Goal: Information Seeking & Learning: Check status

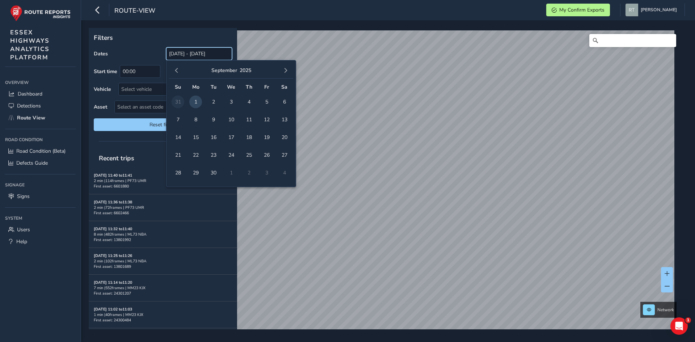
click at [206, 58] on input "[DATE] - [DATE]" at bounding box center [199, 53] width 66 height 13
click at [176, 70] on span "button" at bounding box center [176, 70] width 5 height 5
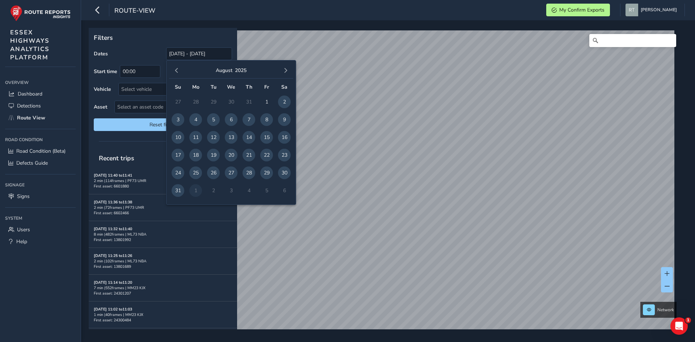
click at [176, 70] on span "button" at bounding box center [176, 70] width 5 height 5
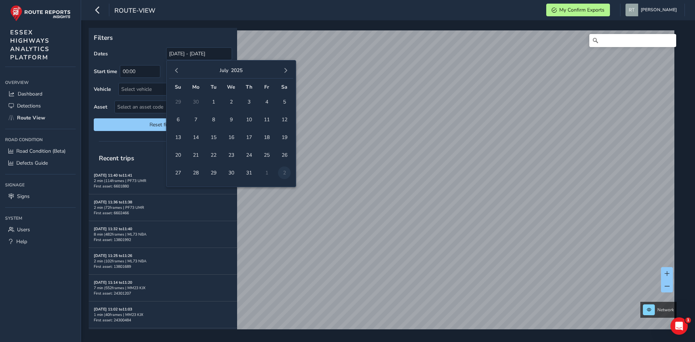
click at [176, 70] on span "button" at bounding box center [176, 70] width 5 height 5
click at [282, 101] on span "1" at bounding box center [284, 102] width 13 height 13
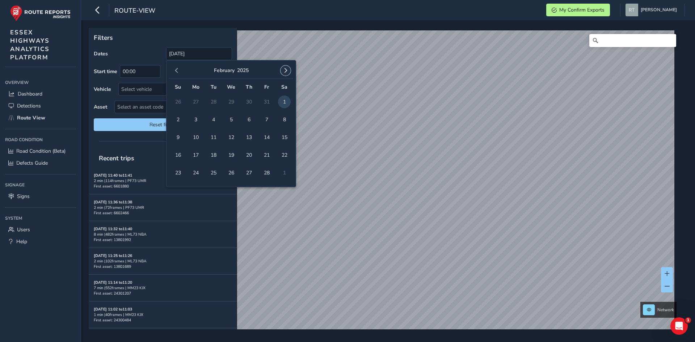
click at [289, 70] on button "button" at bounding box center [286, 71] width 10 height 10
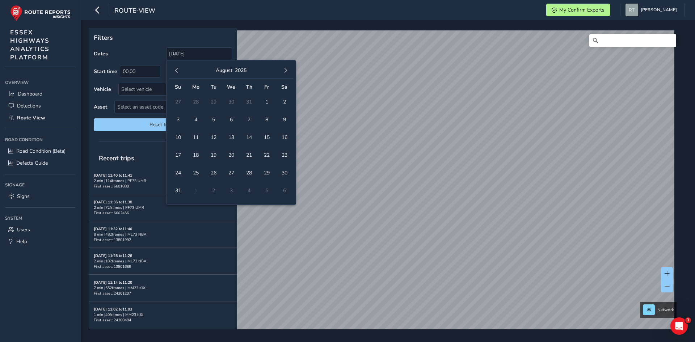
click at [289, 70] on button "button" at bounding box center [286, 71] width 10 height 10
click at [177, 71] on span "button" at bounding box center [176, 70] width 5 height 5
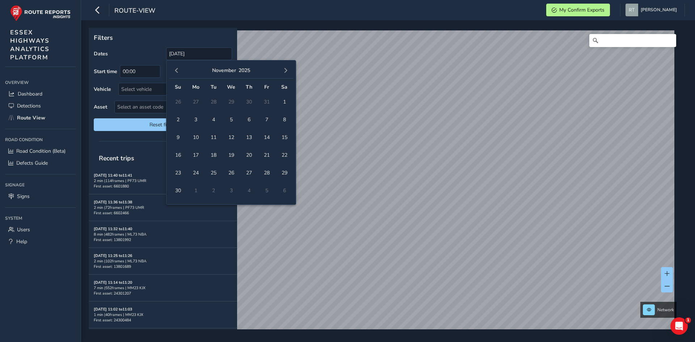
click at [177, 71] on span "button" at bounding box center [176, 70] width 5 height 5
click at [285, 117] on span "13" at bounding box center [284, 119] width 13 height 13
type input "01/02/2025 - 13/09/2025"
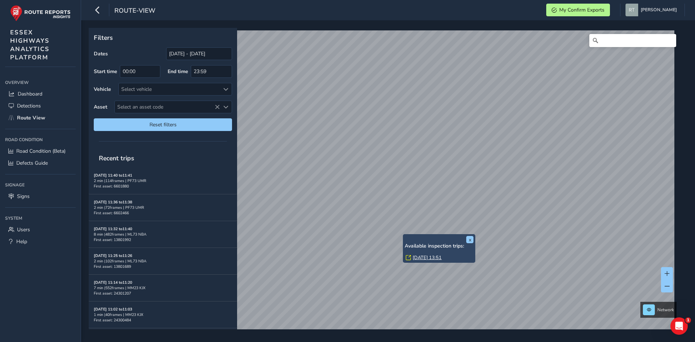
click at [417, 255] on link "Thu, 24 Jul, 13:51" at bounding box center [427, 258] width 29 height 7
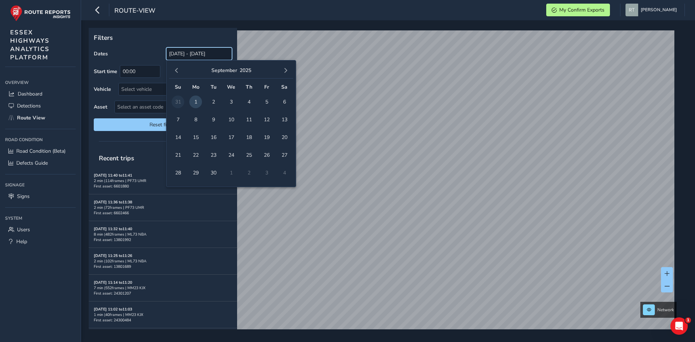
click at [195, 59] on input "[DATE] - [DATE]" at bounding box center [199, 53] width 66 height 13
click at [175, 75] on button "button" at bounding box center [177, 71] width 10 height 10
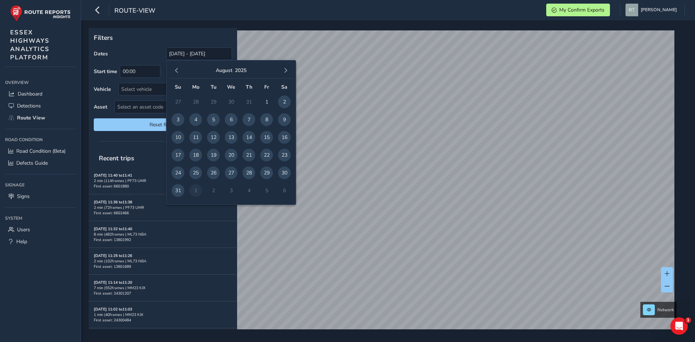
click at [175, 75] on button "button" at bounding box center [177, 71] width 10 height 10
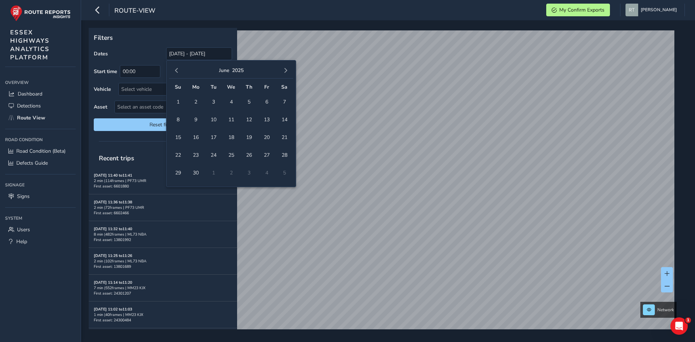
click at [175, 75] on button "button" at bounding box center [177, 71] width 10 height 10
click at [230, 106] on span "1" at bounding box center [231, 102] width 13 height 13
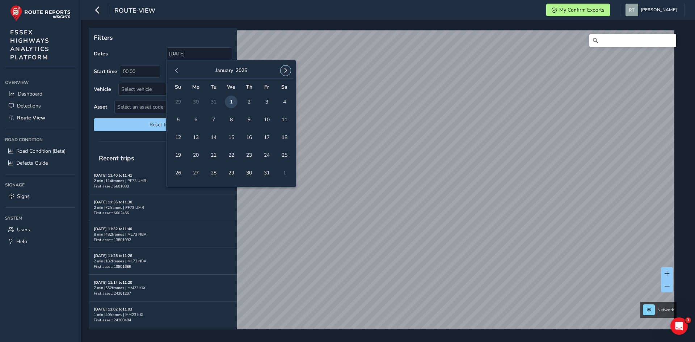
click at [285, 71] on span "button" at bounding box center [285, 70] width 5 height 5
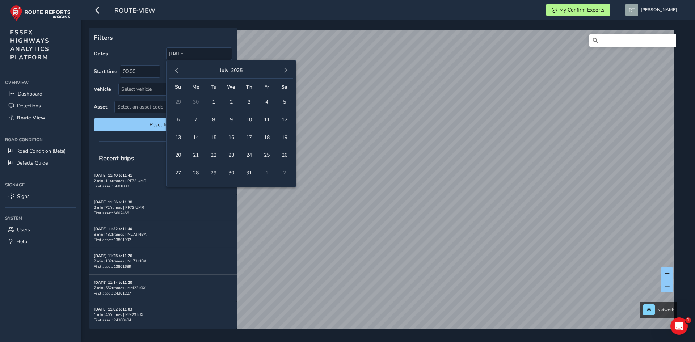
click at [285, 71] on span "button" at bounding box center [285, 70] width 5 height 5
click at [287, 120] on span "13" at bounding box center [284, 119] width 13 height 13
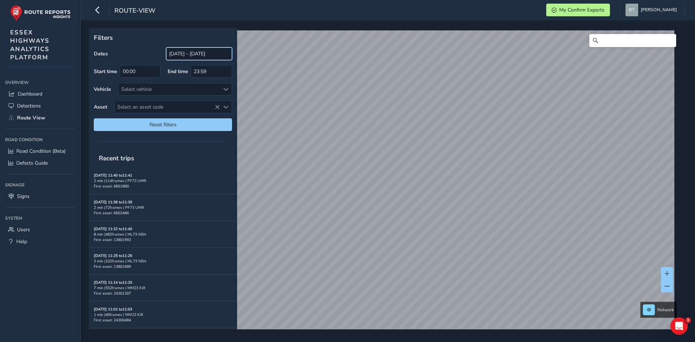
drag, startPoint x: 194, startPoint y: 54, endPoint x: 192, endPoint y: 58, distance: 4.4
click at [194, 54] on input "[DATE] - [DATE]" at bounding box center [199, 53] width 66 height 13
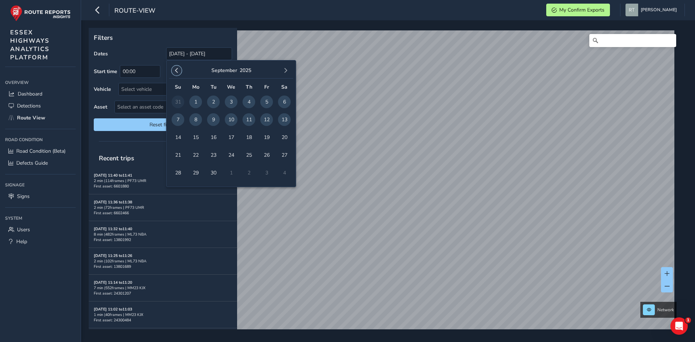
click at [178, 71] on span "button" at bounding box center [176, 70] width 5 height 5
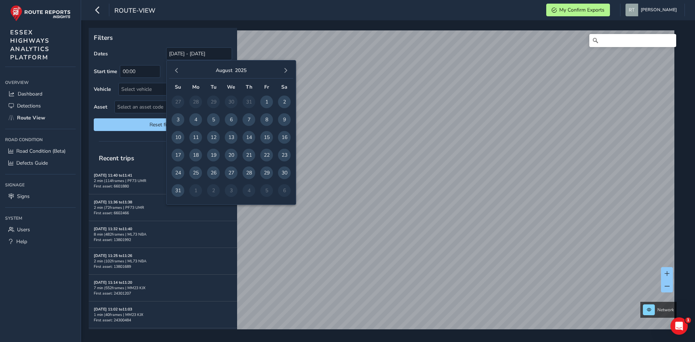
click at [178, 71] on span "button" at bounding box center [176, 70] width 5 height 5
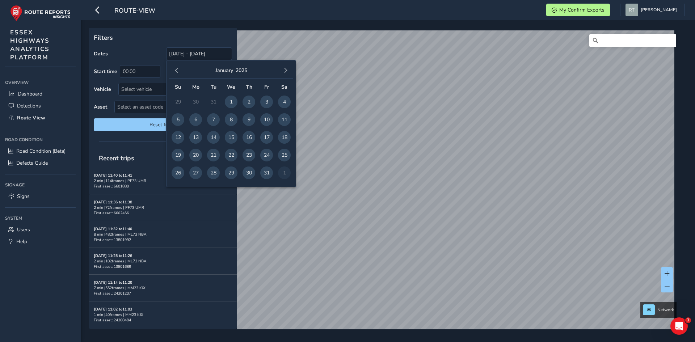
click at [178, 71] on span "button" at bounding box center [176, 70] width 5 height 5
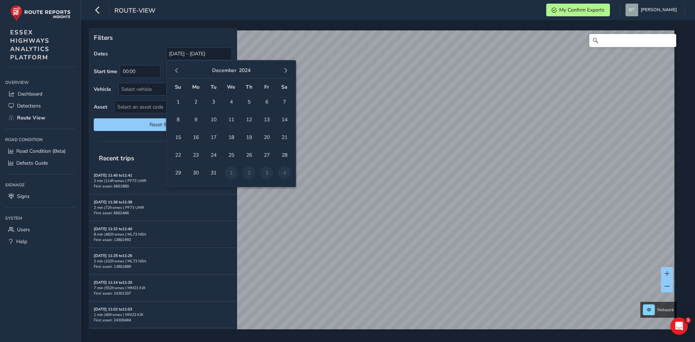
click at [178, 71] on span "button" at bounding box center [176, 70] width 5 height 5
click at [252, 104] on span "1" at bounding box center [249, 102] width 13 height 13
click at [287, 72] on span "button" at bounding box center [285, 70] width 5 height 5
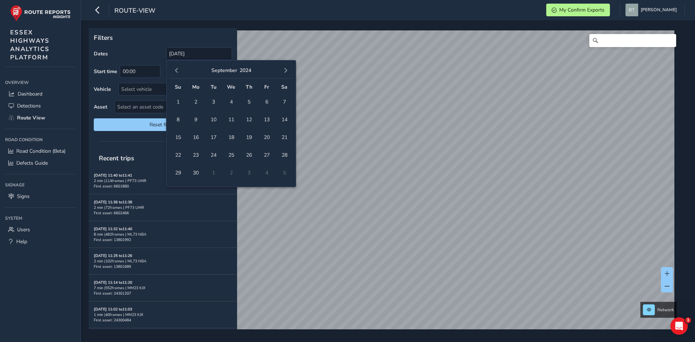
click at [287, 72] on span "button" at bounding box center [285, 70] width 5 height 5
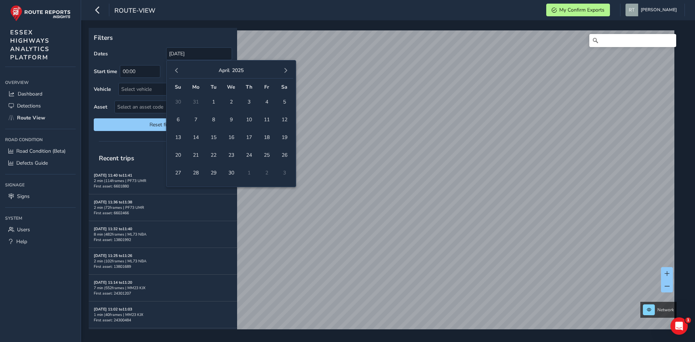
click at [287, 72] on span "button" at bounding box center [285, 70] width 5 height 5
click at [288, 75] on button "button" at bounding box center [286, 71] width 10 height 10
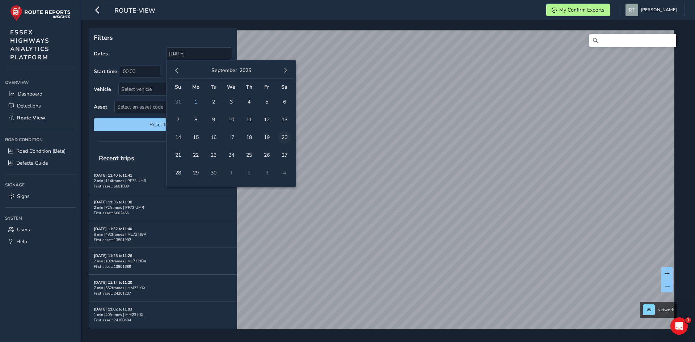
click at [285, 137] on span "20" at bounding box center [284, 137] width 13 height 13
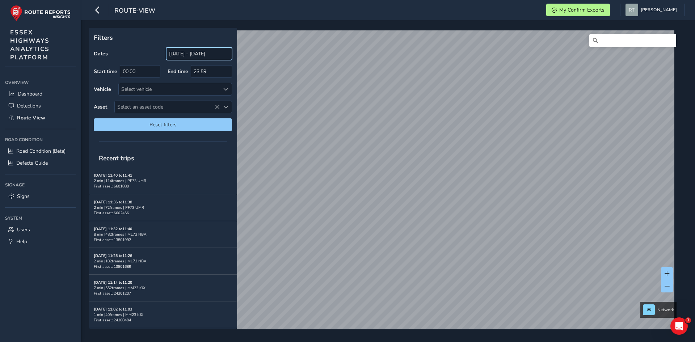
click at [185, 56] on input "[DATE] - [DATE]" at bounding box center [199, 53] width 66 height 13
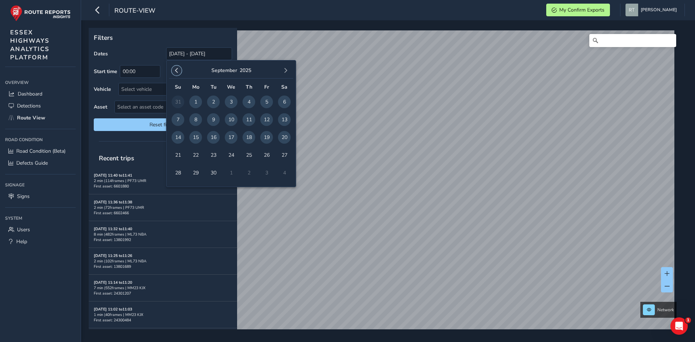
click at [177, 70] on span "button" at bounding box center [176, 70] width 5 height 5
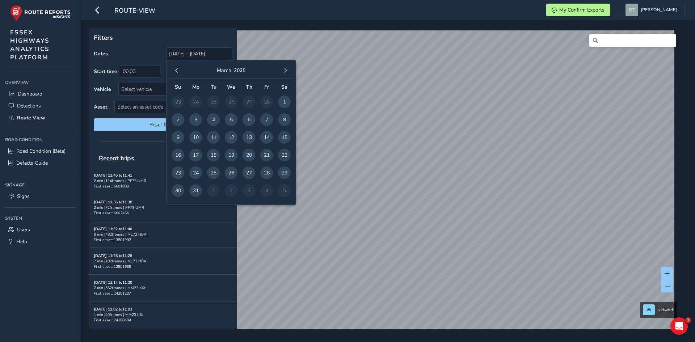
click at [177, 70] on span "button" at bounding box center [176, 70] width 5 height 5
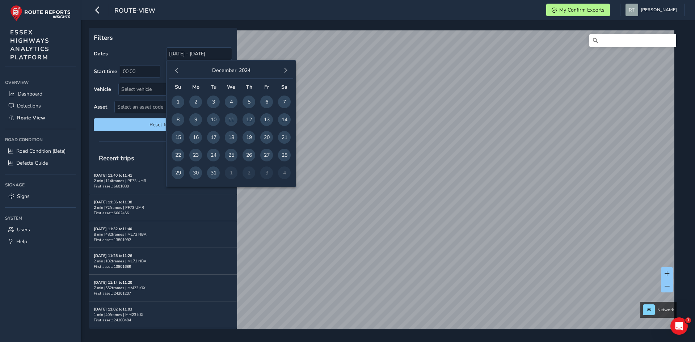
click at [177, 70] on span "button" at bounding box center [176, 70] width 5 height 5
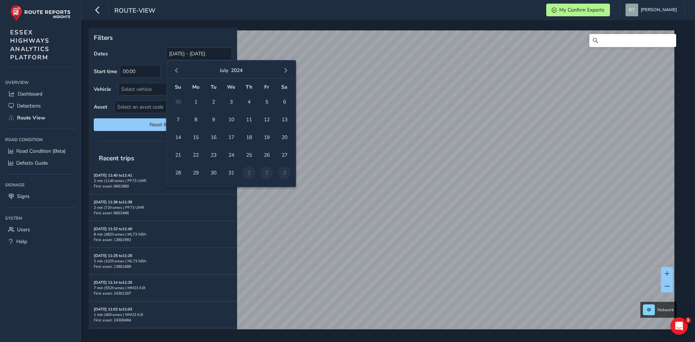
click at [177, 70] on span "button" at bounding box center [176, 70] width 5 height 5
click at [233, 100] on span "1" at bounding box center [231, 102] width 13 height 13
click at [286, 71] on span "button" at bounding box center [285, 70] width 5 height 5
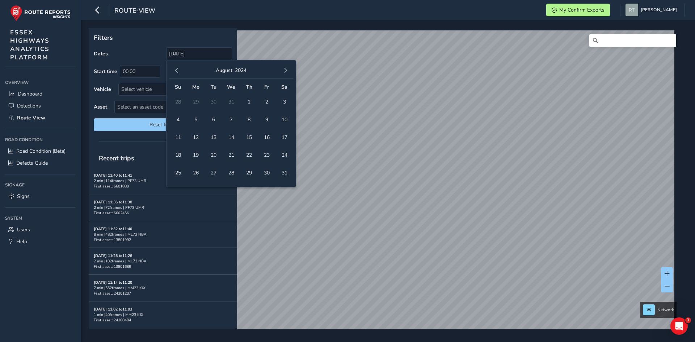
click at [286, 71] on span "button" at bounding box center [285, 70] width 5 height 5
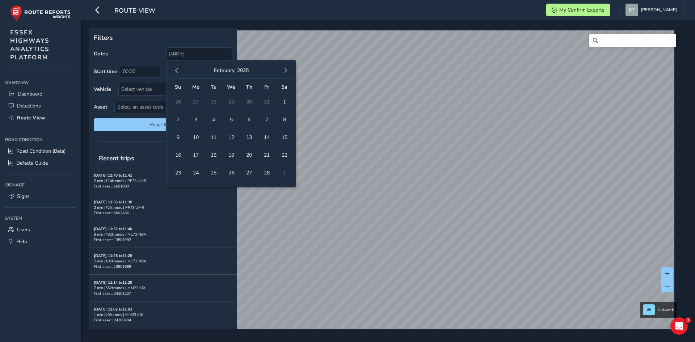
click at [286, 71] on span "button" at bounding box center [285, 70] width 5 height 5
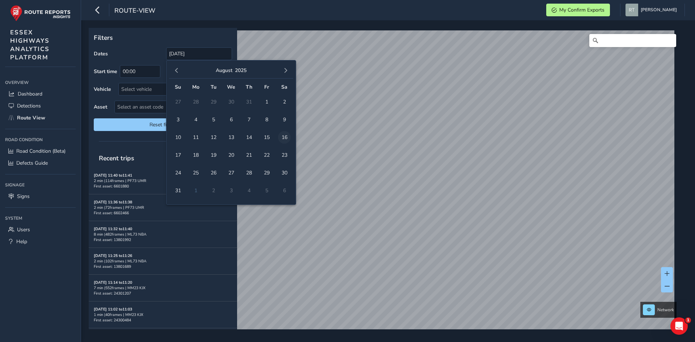
click at [286, 138] on span "16" at bounding box center [284, 137] width 13 height 13
type input "[DATE] - [DATE]"
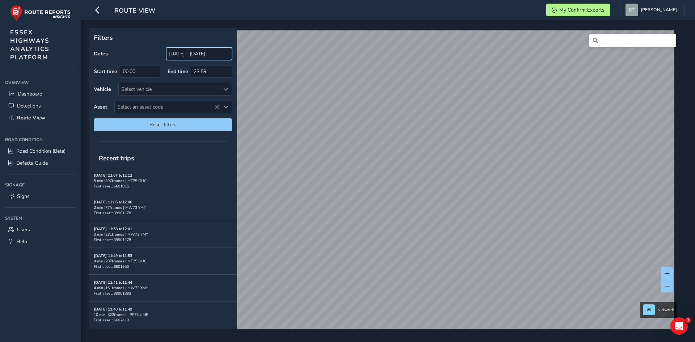
click at [186, 53] on input "[DATE] - [DATE]" at bounding box center [199, 53] width 66 height 13
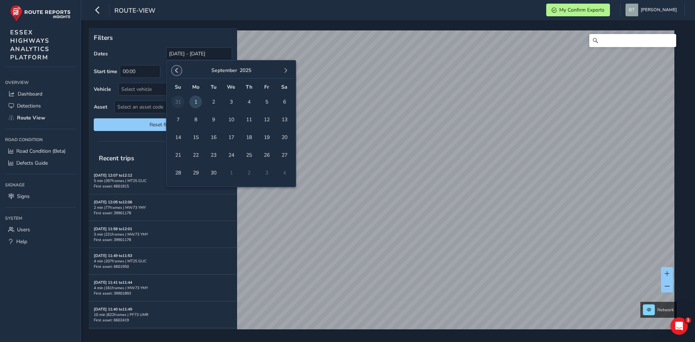
click at [176, 71] on span "button" at bounding box center [176, 70] width 5 height 5
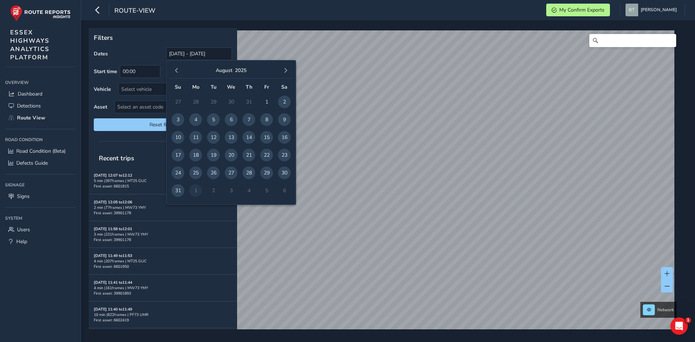
click at [176, 71] on span "button" at bounding box center [176, 70] width 5 height 5
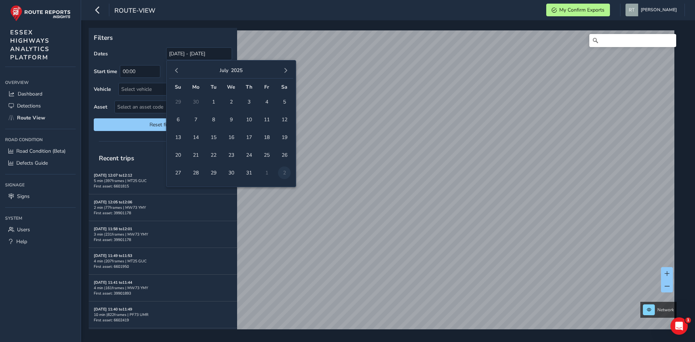
click at [176, 71] on span "button" at bounding box center [176, 70] width 5 height 5
click at [177, 68] on button "button" at bounding box center [177, 71] width 10 height 10
click at [181, 71] on button "button" at bounding box center [177, 71] width 10 height 10
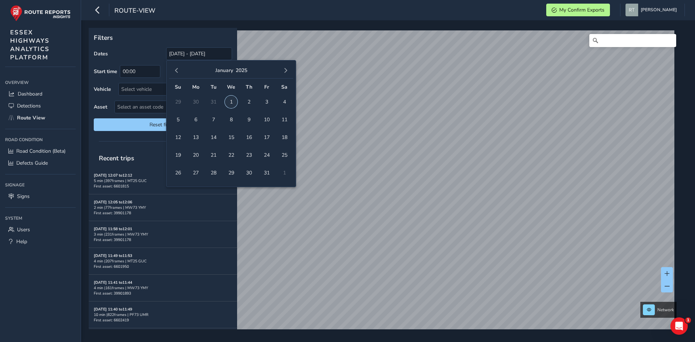
click at [229, 102] on span "1" at bounding box center [231, 102] width 13 height 13
click at [288, 71] on button "button" at bounding box center [286, 71] width 10 height 10
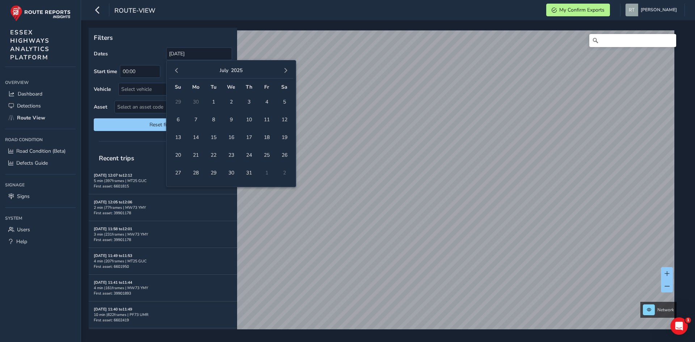
click at [288, 71] on button "button" at bounding box center [286, 71] width 10 height 10
click at [285, 122] on span "13" at bounding box center [284, 119] width 13 height 13
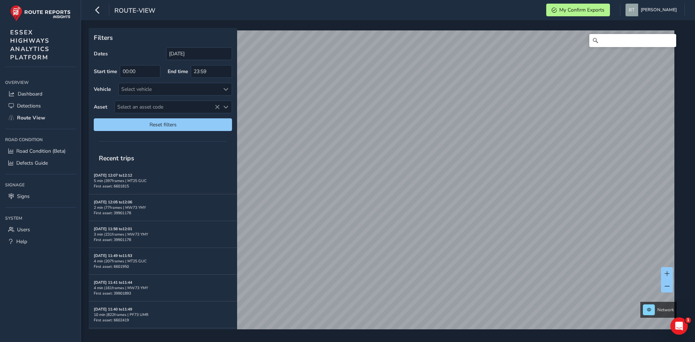
type input "[DATE] - [DATE]"
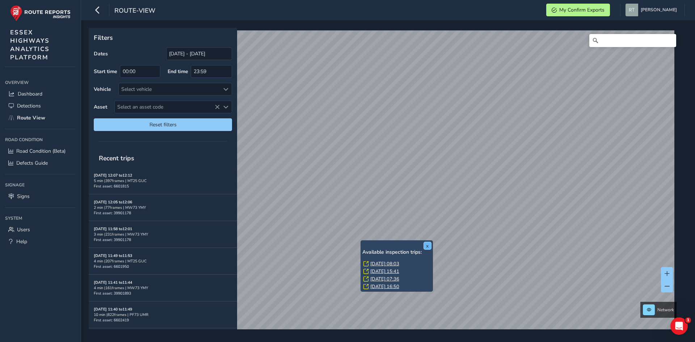
click at [429, 246] on button "x" at bounding box center [427, 245] width 7 height 7
click at [376, 263] on link "Wed, 28 May, 08:03" at bounding box center [384, 264] width 29 height 7
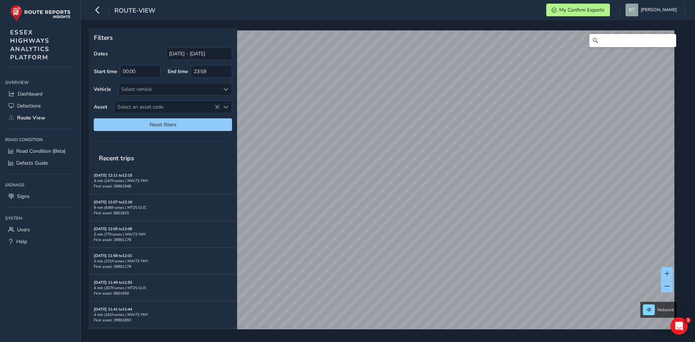
click at [695, 2] on div "route-view My Confirm Exports Rosie Trifonova Colour Scheme: Dark Dim Light Log…" at bounding box center [388, 171] width 614 height 342
click at [176, 54] on input "[DATE] - [DATE]" at bounding box center [199, 53] width 66 height 13
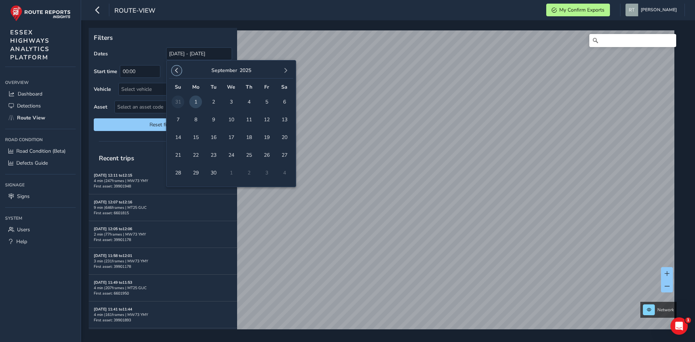
click at [178, 69] on span "button" at bounding box center [176, 70] width 5 height 5
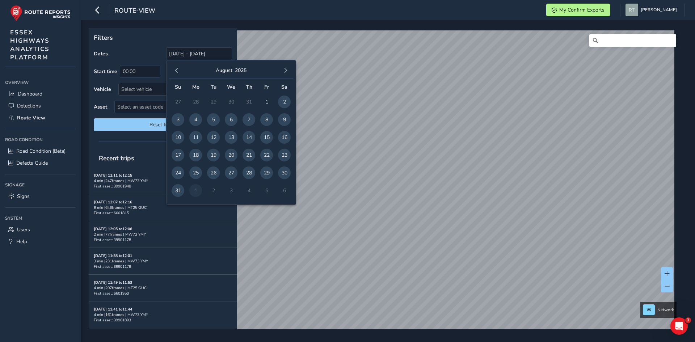
click at [178, 69] on span "button" at bounding box center [176, 70] width 5 height 5
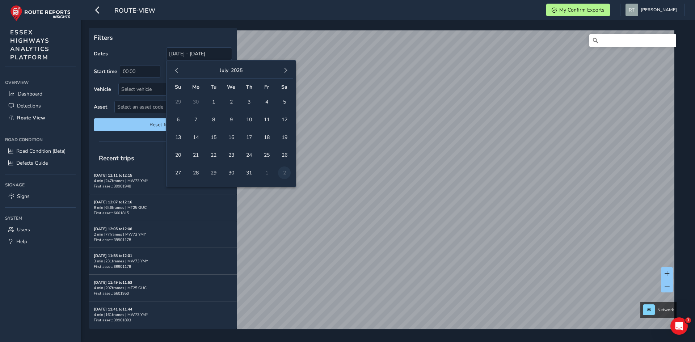
click at [178, 69] on span "button" at bounding box center [176, 70] width 5 height 5
click at [285, 103] on span "1" at bounding box center [284, 102] width 13 height 13
click at [286, 69] on span "button" at bounding box center [285, 70] width 5 height 5
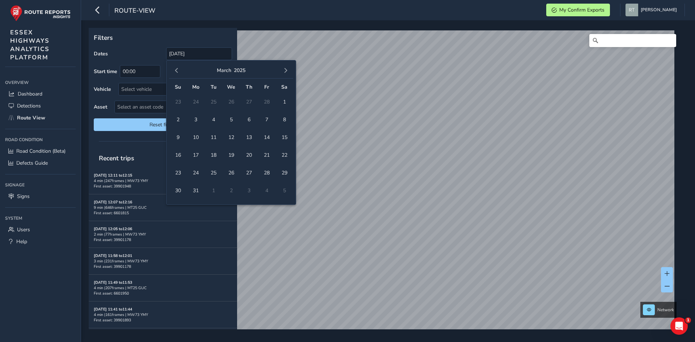
click at [286, 69] on span "button" at bounding box center [285, 70] width 5 height 5
click at [287, 69] on span "button" at bounding box center [285, 70] width 5 height 5
click at [287, 70] on span "button" at bounding box center [285, 70] width 5 height 5
click at [288, 70] on span "button" at bounding box center [285, 70] width 5 height 5
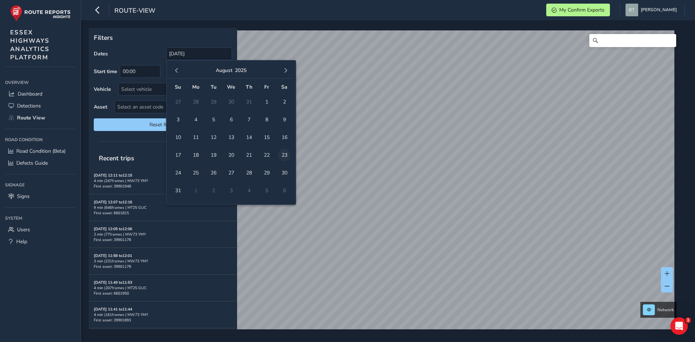
click at [282, 151] on span "23" at bounding box center [284, 155] width 13 height 13
type input "01/02/2025 - 23/08/2025"
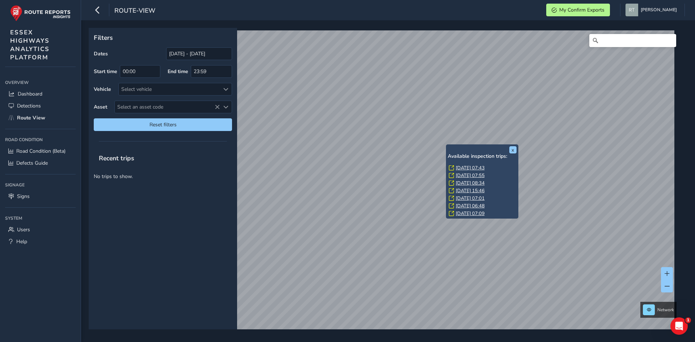
click at [458, 169] on link "Wed, 9 Jul, 07:43" at bounding box center [470, 168] width 29 height 7
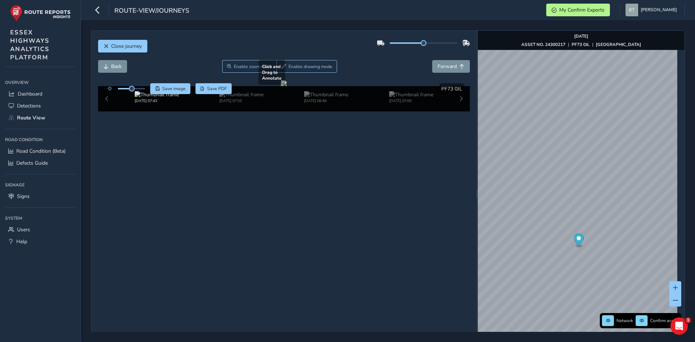
click at [287, 86] on div at bounding box center [284, 83] width 6 height 6
